Goal: Transaction & Acquisition: Purchase product/service

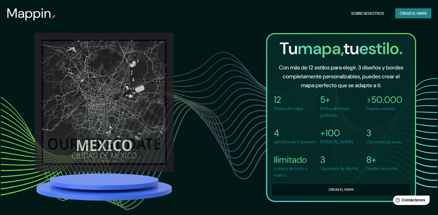
scroll to position [417, 0]
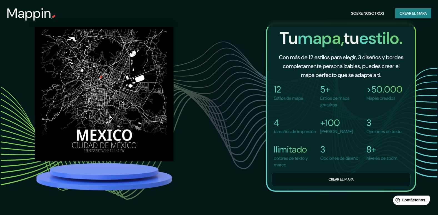
click at [395, 13] on button "Crear el mapa" at bounding box center [413, 13] width 36 height 10
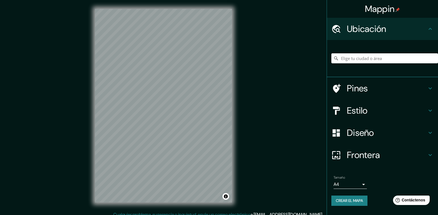
click at [344, 58] on input "Elige tu ciudad o área" at bounding box center [384, 58] width 107 height 10
click at [359, 108] on h4 "Estilo" at bounding box center [387, 110] width 80 height 11
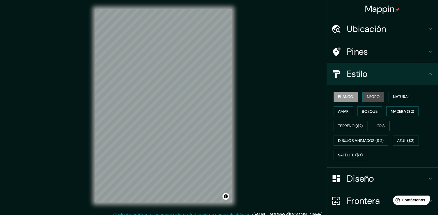
click at [367, 95] on font "Negro" at bounding box center [373, 96] width 13 height 7
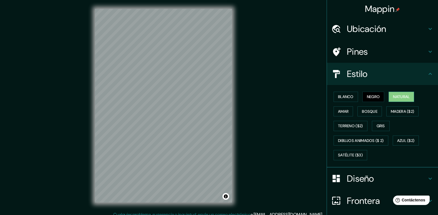
click at [404, 96] on font "Natural" at bounding box center [401, 96] width 17 height 7
click at [343, 110] on font "Amar" at bounding box center [343, 111] width 11 height 7
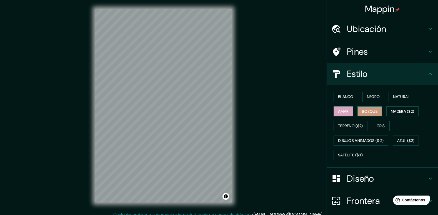
click at [362, 110] on font "Bosque" at bounding box center [370, 111] width 16 height 7
click at [392, 111] on font "Madera ($2)" at bounding box center [402, 111] width 23 height 7
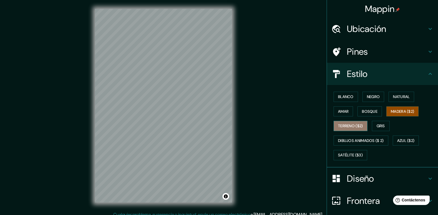
click at [348, 127] on font "Terreno ($2)" at bounding box center [350, 125] width 25 height 7
click at [377, 124] on font "Gris" at bounding box center [381, 125] width 8 height 7
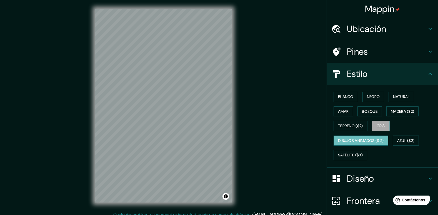
click at [360, 140] on font "Dibujos animados ($ 2)" at bounding box center [361, 140] width 46 height 7
click at [403, 140] on font "Azul ($2)" at bounding box center [405, 140] width 17 height 7
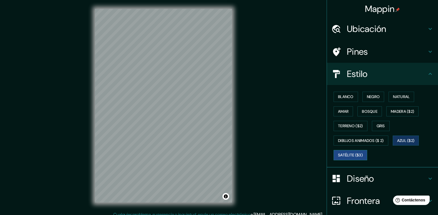
click at [354, 157] on font "Satélite ($3)" at bounding box center [350, 155] width 25 height 7
click at [397, 112] on font "Madera ($2)" at bounding box center [402, 111] width 23 height 7
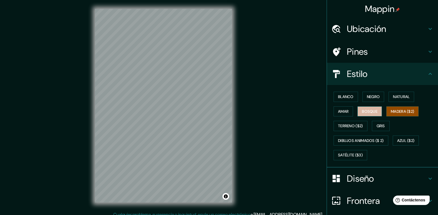
click at [362, 112] on font "Bosque" at bounding box center [370, 111] width 16 height 7
click at [341, 107] on button "Amar" at bounding box center [342, 111] width 19 height 10
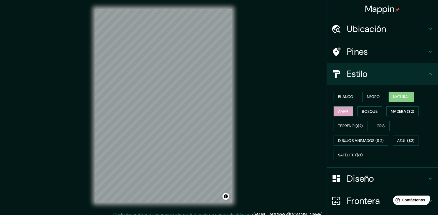
click at [400, 97] on font "Natural" at bounding box center [401, 96] width 17 height 7
click at [378, 95] on button "Negro" at bounding box center [373, 97] width 22 height 10
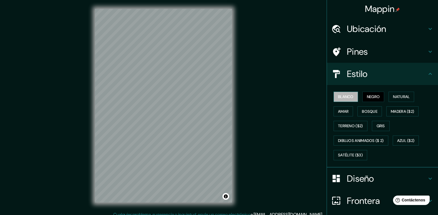
click at [340, 95] on font "Blanco" at bounding box center [346, 96] width 16 height 7
click at [378, 124] on font "Gris" at bounding box center [381, 125] width 8 height 7
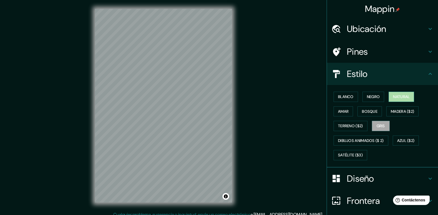
click at [388, 95] on button "Natural" at bounding box center [401, 97] width 26 height 10
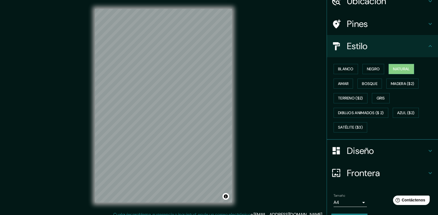
click at [358, 147] on h4 "Diseño" at bounding box center [387, 150] width 80 height 11
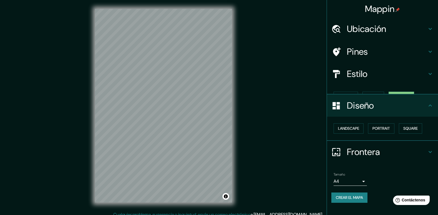
scroll to position [0, 0]
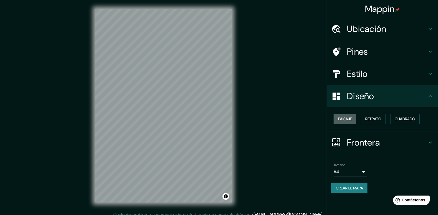
click at [348, 121] on font "Paisaje" at bounding box center [345, 119] width 14 height 7
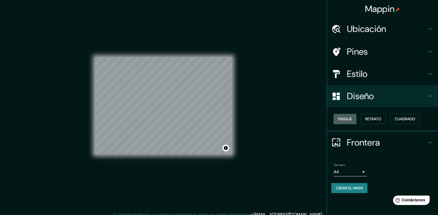
click at [348, 121] on font "Paisaje" at bounding box center [345, 119] width 14 height 7
click at [376, 121] on font "Retrato" at bounding box center [373, 119] width 16 height 7
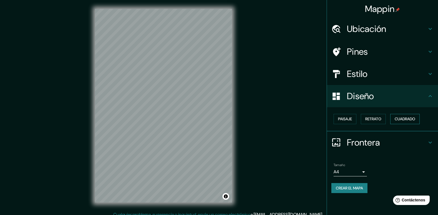
click at [402, 119] on font "Cuadrado" at bounding box center [405, 119] width 21 height 7
